Goal: Task Accomplishment & Management: Manage account settings

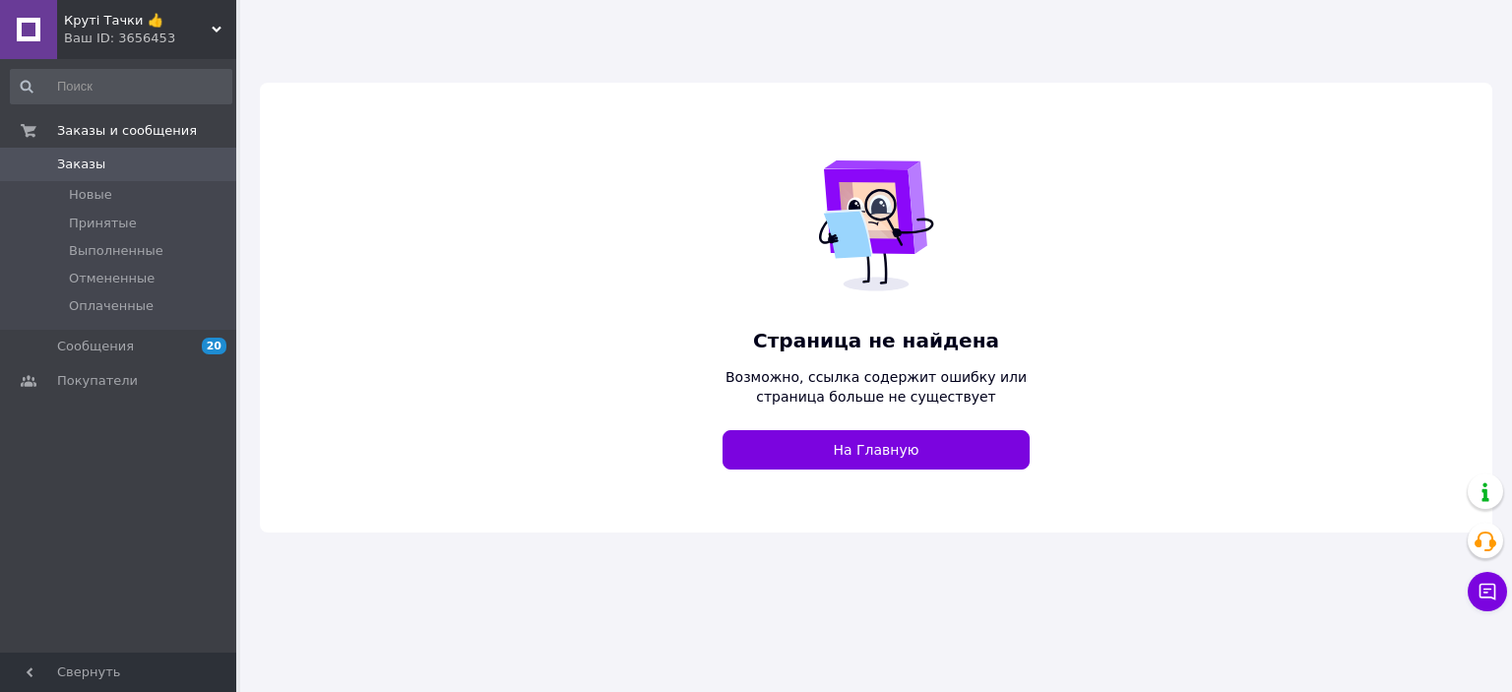
click at [213, 27] on use at bounding box center [217, 30] width 10 height 6
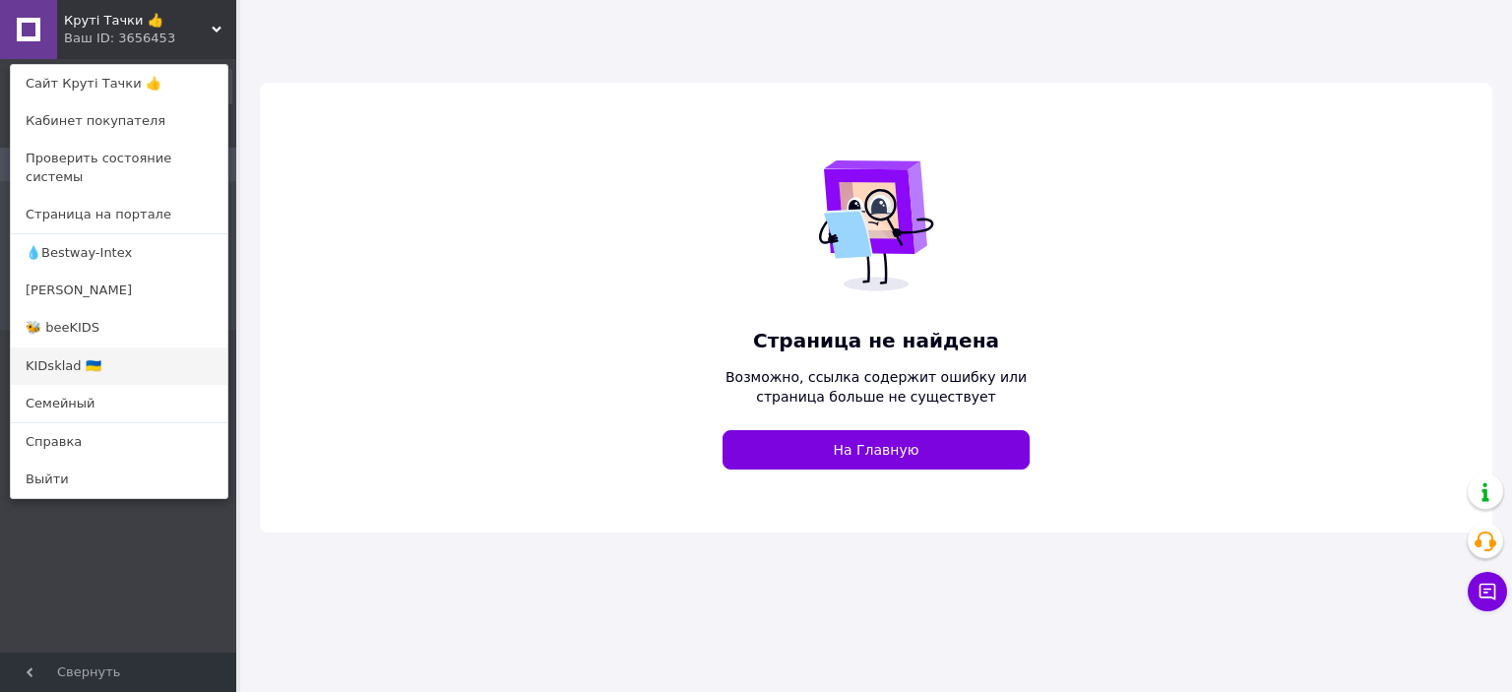
click at [76, 347] on link "KIDsklad 🇺🇦" at bounding box center [119, 365] width 217 height 37
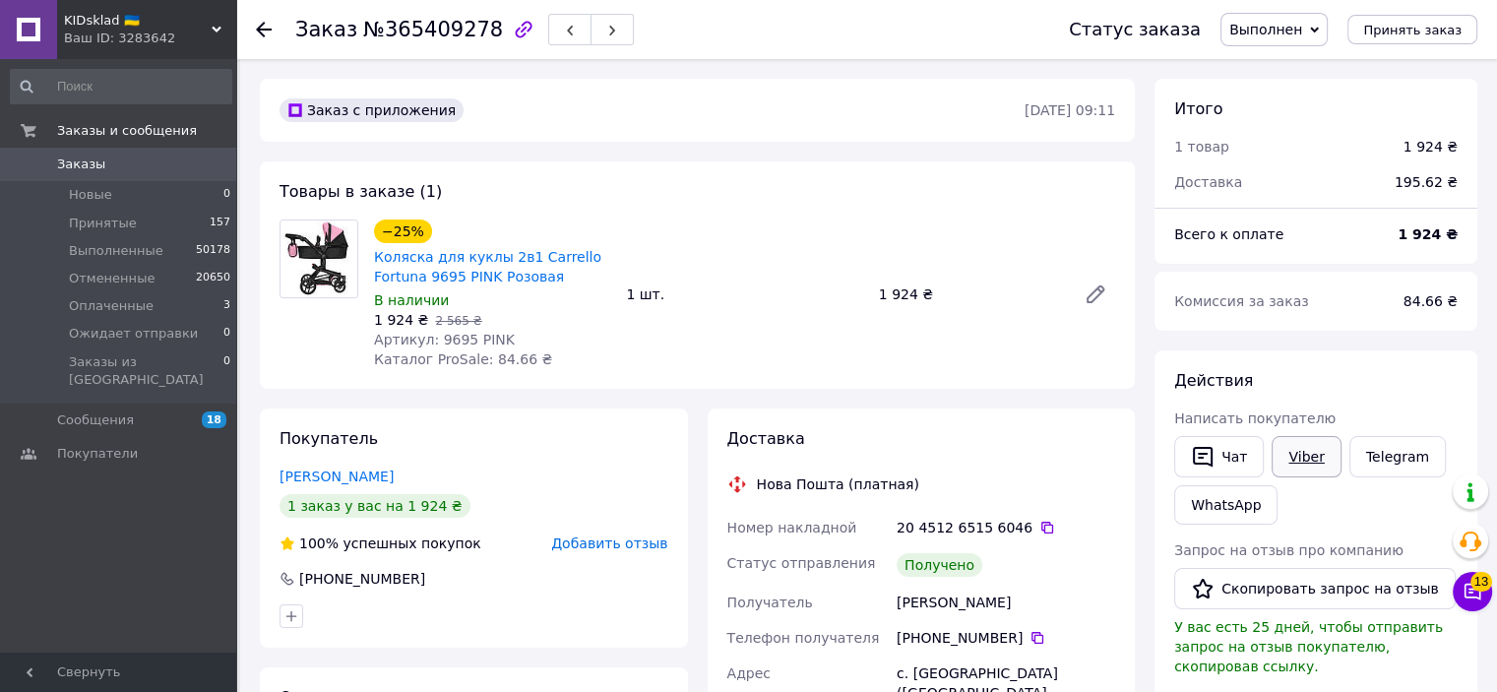
click at [1277, 458] on link "Viber" at bounding box center [1306, 456] width 69 height 41
click at [1272, 577] on button "Скопировать запрос на отзыв" at bounding box center [1315, 588] width 282 height 41
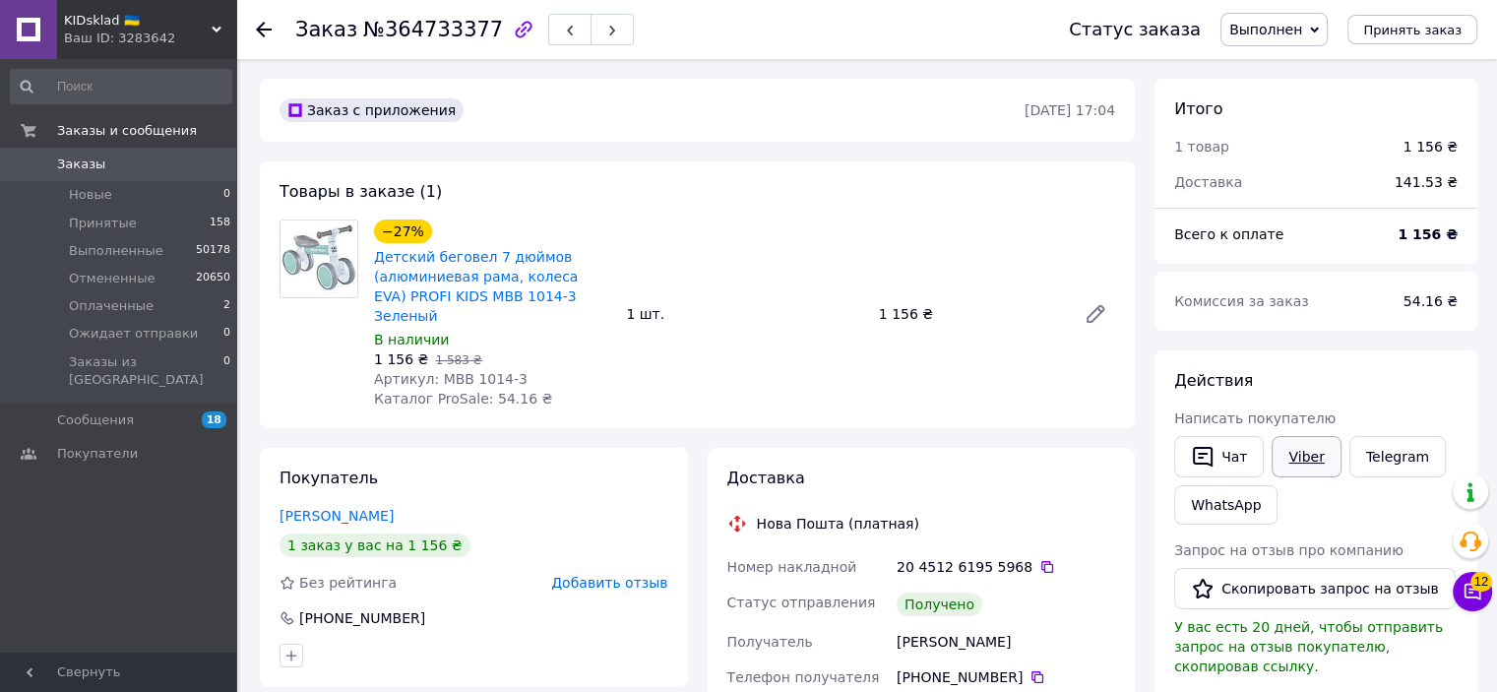
click at [1286, 449] on link "Viber" at bounding box center [1306, 456] width 69 height 41
click at [1303, 575] on button "Скопировать запрос на отзыв" at bounding box center [1315, 588] width 282 height 41
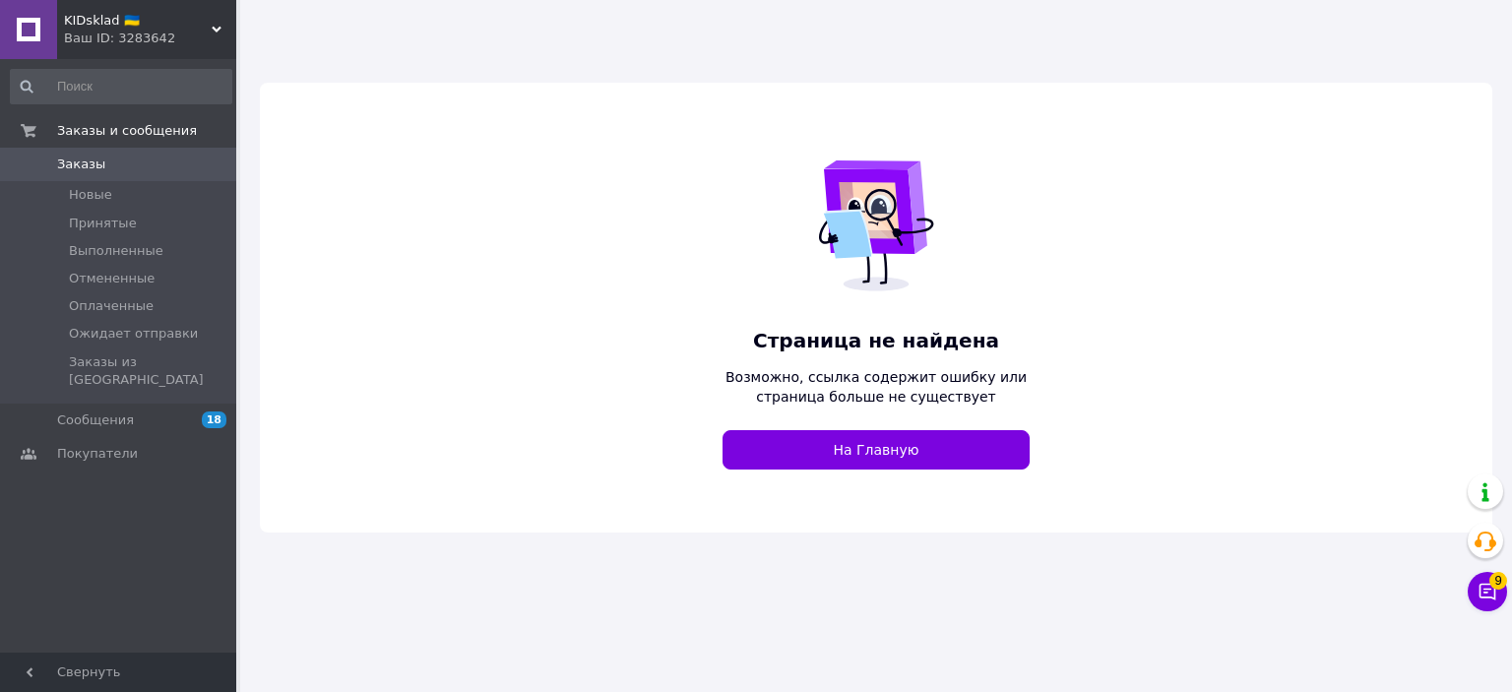
click at [212, 25] on icon at bounding box center [217, 30] width 10 height 10
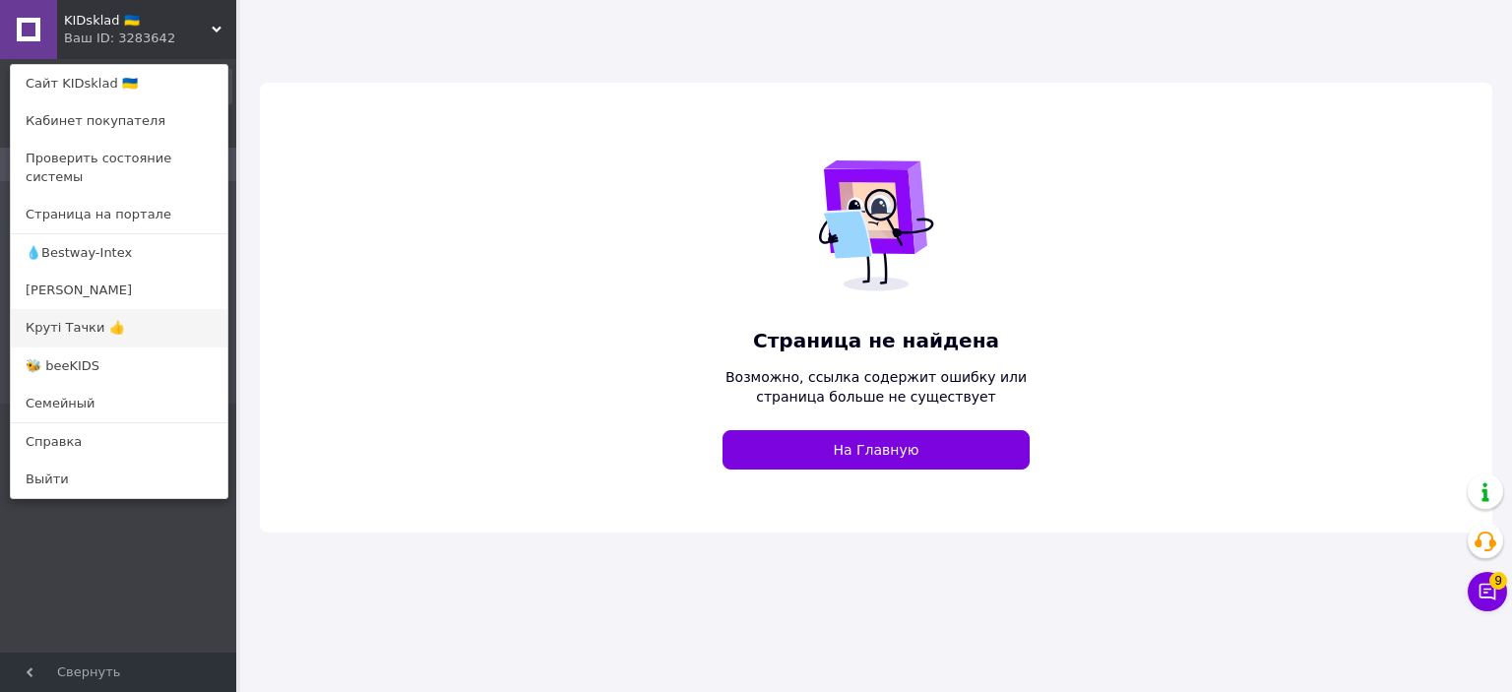
click at [112, 313] on link "Круті Тачки 👍" at bounding box center [119, 327] width 217 height 37
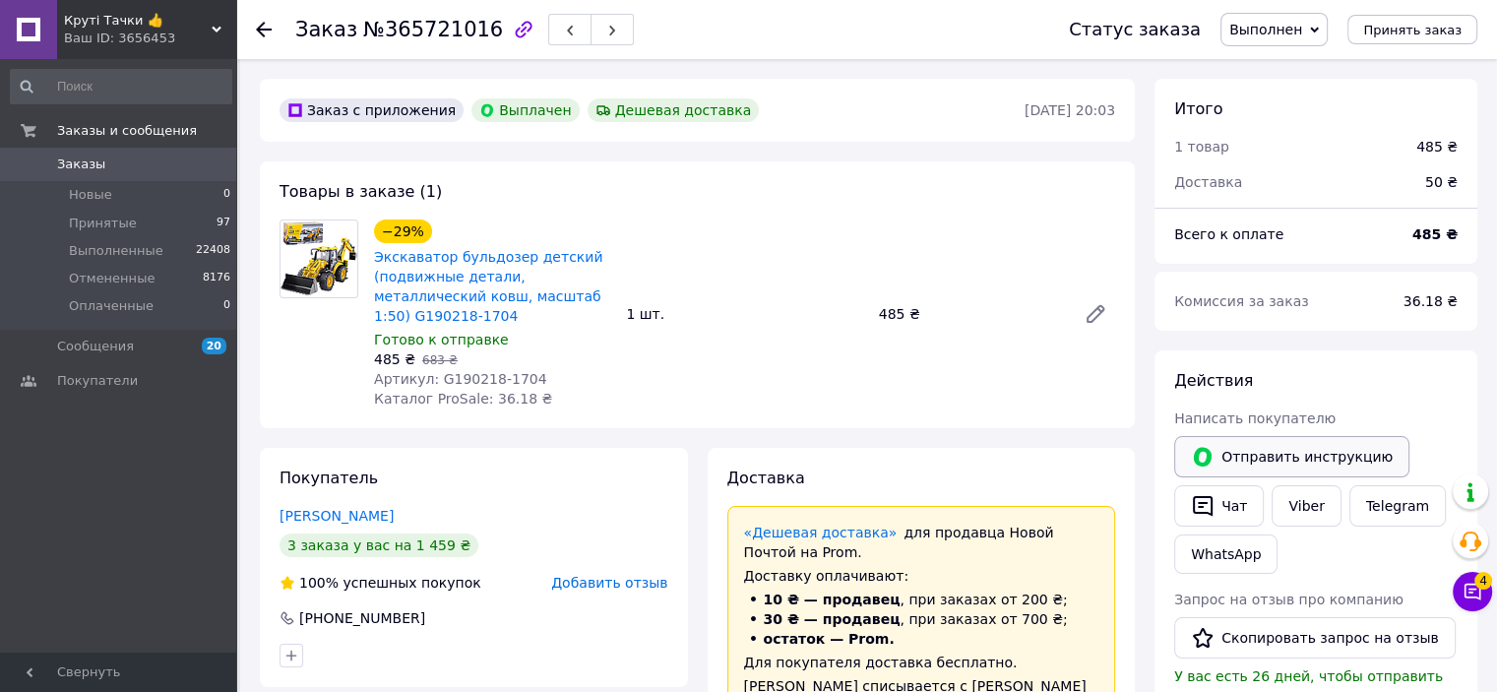
scroll to position [67, 0]
click at [1301, 507] on link "Viber" at bounding box center [1306, 505] width 69 height 41
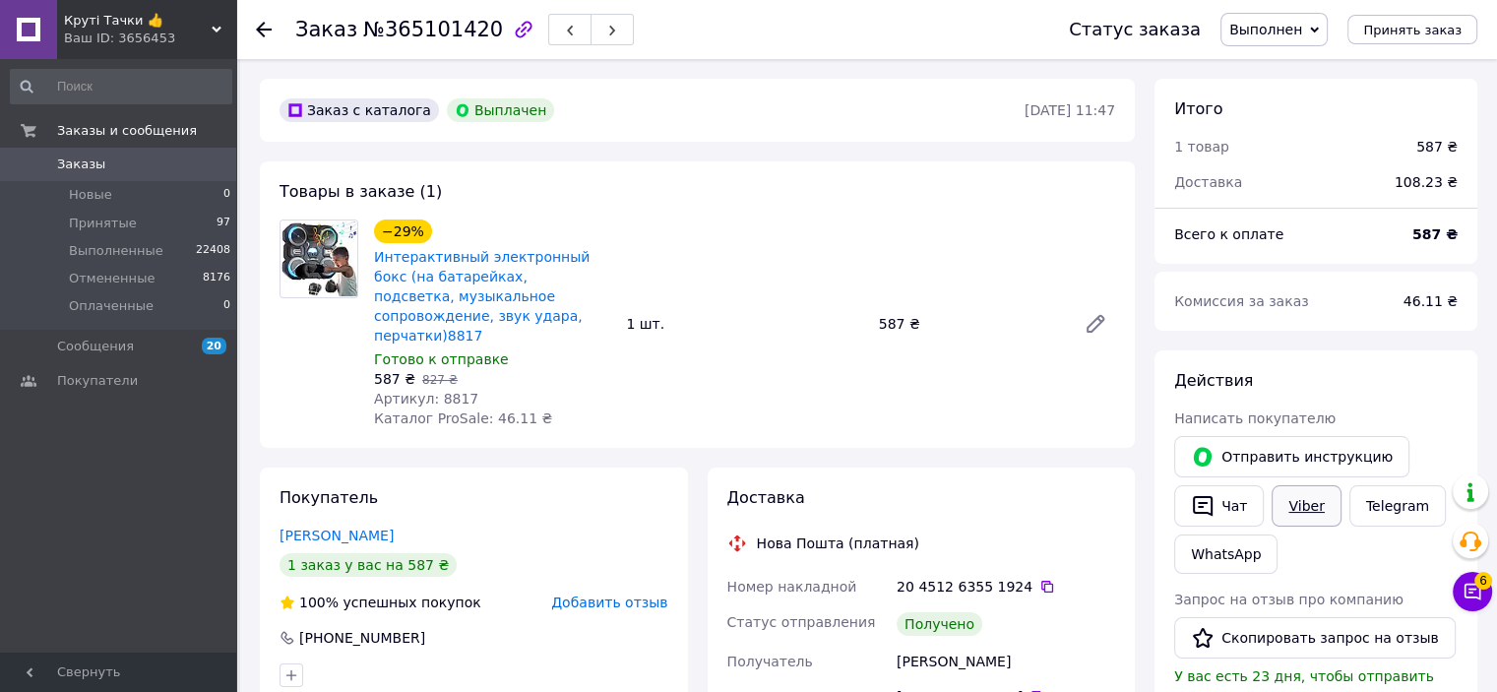
click at [1292, 511] on link "Viber" at bounding box center [1306, 505] width 69 height 41
click at [1291, 621] on button "Скопировать запрос на отзыв" at bounding box center [1315, 637] width 282 height 41
